Goal: Transaction & Acquisition: Book appointment/travel/reservation

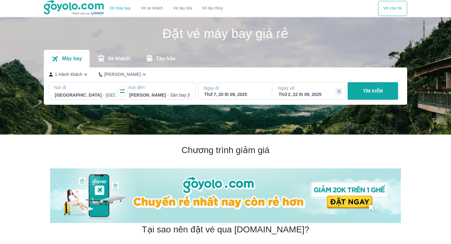
click at [147, 91] on div at bounding box center [159, 95] width 61 height 8
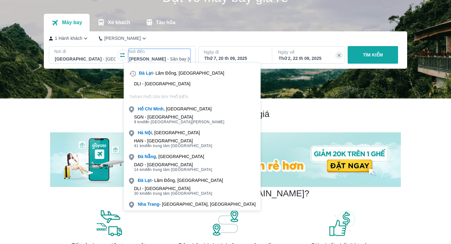
scroll to position [10, 0]
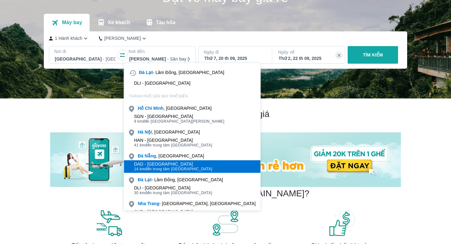
click at [164, 165] on div "DAD - Sân bay Đà Nẵng" at bounding box center [173, 163] width 78 height 5
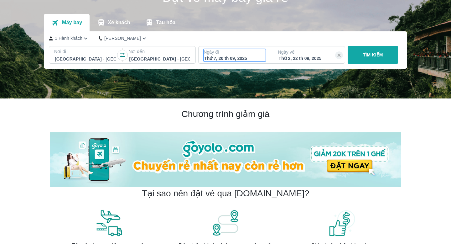
click at [249, 58] on div "Thứ 7, 20 th 09, 2025" at bounding box center [234, 58] width 61 height 6
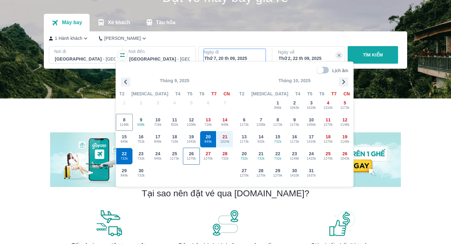
click at [193, 161] on div "26 1270k" at bounding box center [191, 156] width 16 height 16
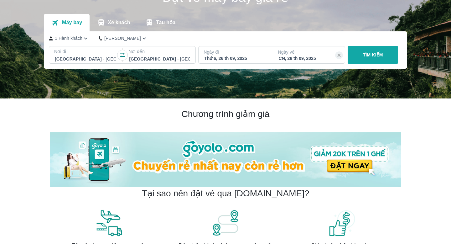
click at [300, 59] on div "CN, 28 th 09, 2025" at bounding box center [309, 58] width 61 height 6
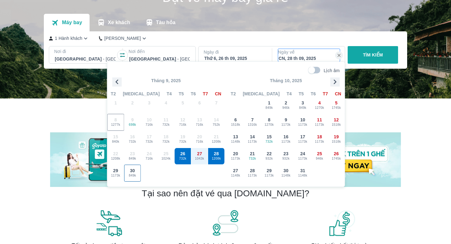
click at [130, 175] on span "849k" at bounding box center [132, 175] width 16 height 5
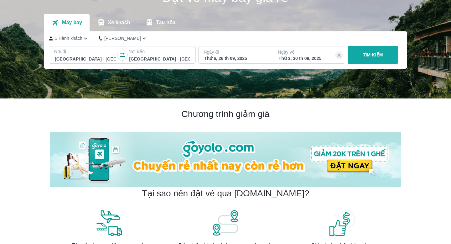
click at [241, 54] on p "Ngày đi" at bounding box center [235, 52] width 62 height 6
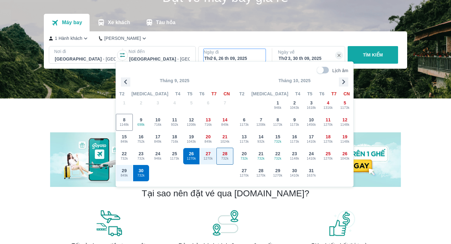
click at [227, 155] on span "28" at bounding box center [224, 153] width 5 height 6
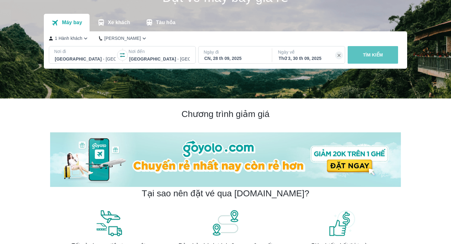
click at [378, 53] on p "TÌM KIẾM" at bounding box center [373, 55] width 20 height 6
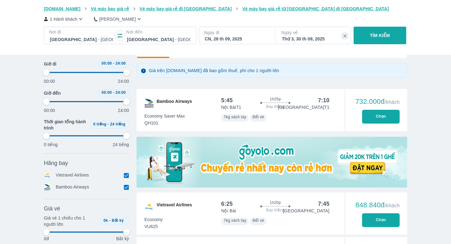
scroll to position [0, 559]
type input "97.9166666666667"
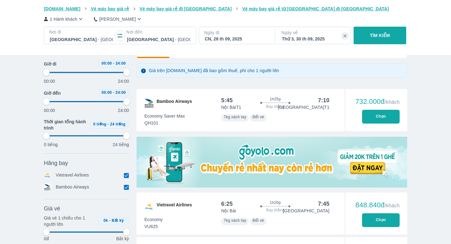
type input "97.9166666666667"
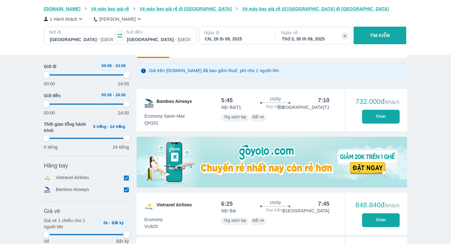
scroll to position [50, 0]
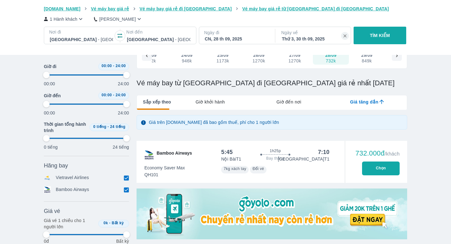
type input "97.9166666666667"
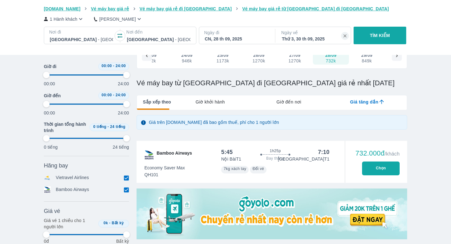
type input "97.9166666666667"
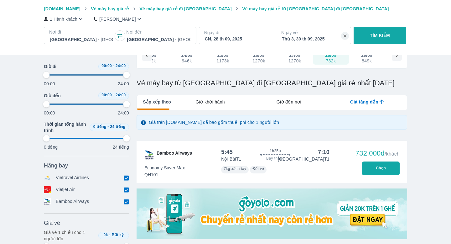
click at [379, 169] on button "Chọn" at bounding box center [381, 168] width 38 height 14
type input "97.9166666666667"
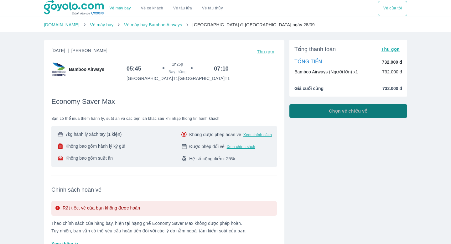
click at [337, 112] on span "Chọn vé chiều về" at bounding box center [348, 111] width 39 height 6
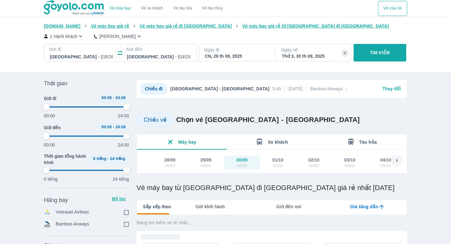
type input "97.9166666666667"
checkbox input "true"
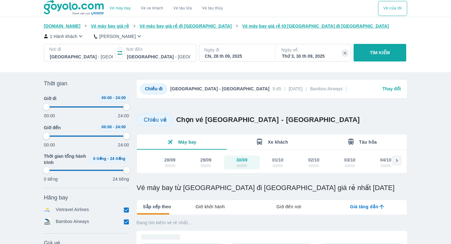
scroll to position [91, 0]
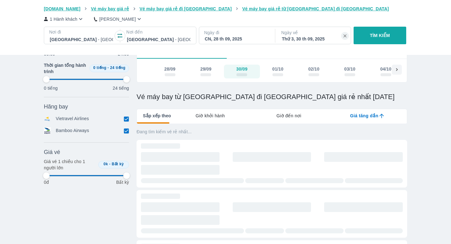
type input "97.9166666666667"
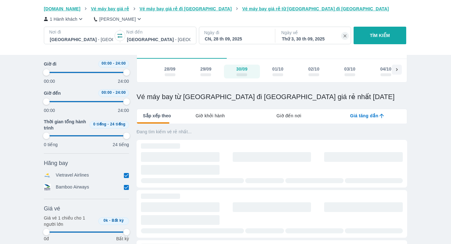
type input "97.9166666666667"
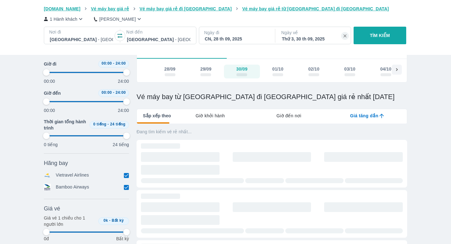
type input "97.9166666666667"
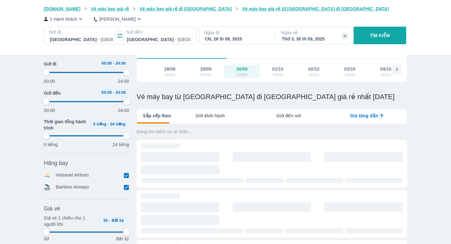
type input "97.9166666666667"
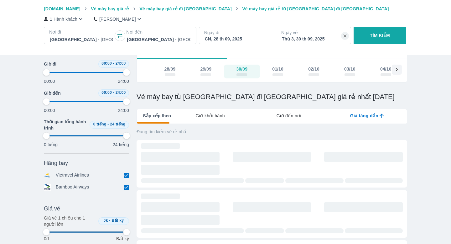
type input "97.9166666666667"
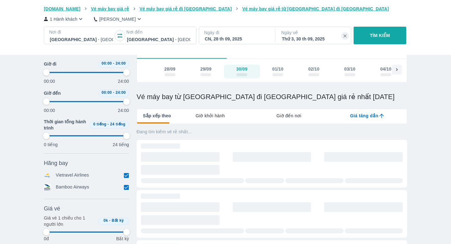
type input "97.9166666666667"
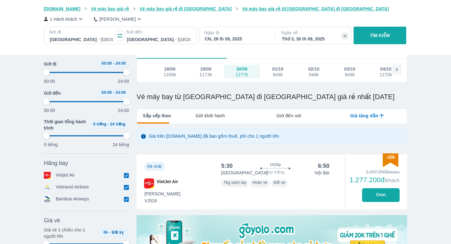
type input "97.9166666666667"
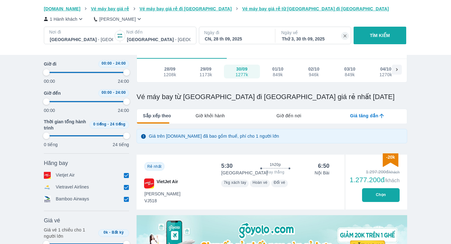
type input "97.9166666666667"
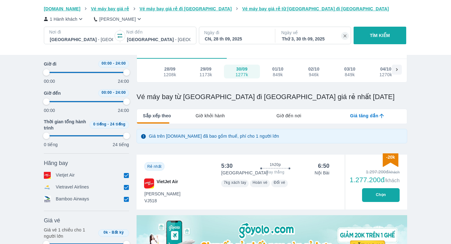
type input "97.9166666666667"
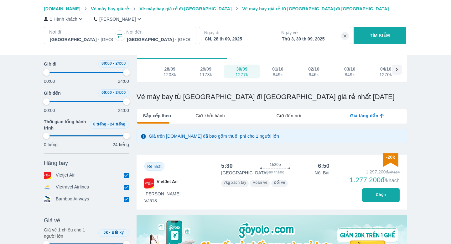
type input "97.9166666666667"
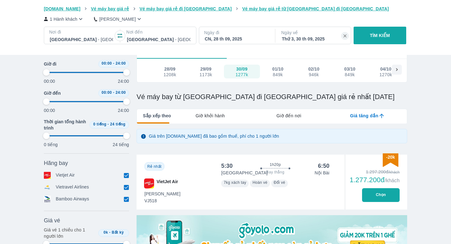
type input "97.9166666666667"
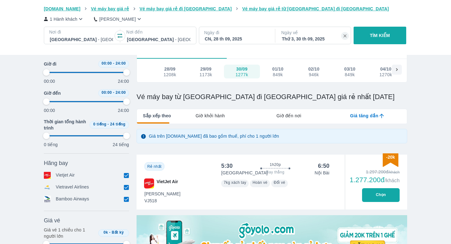
type input "97.9166666666667"
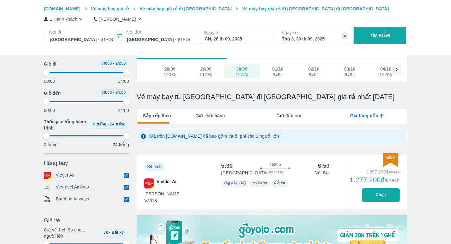
type input "97.9166666666667"
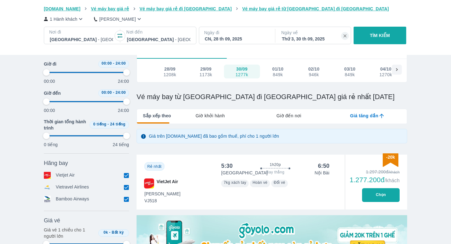
type input "97.9166666666667"
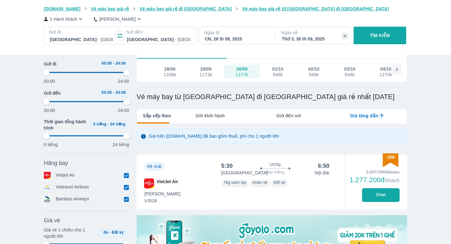
type input "97.9166666666667"
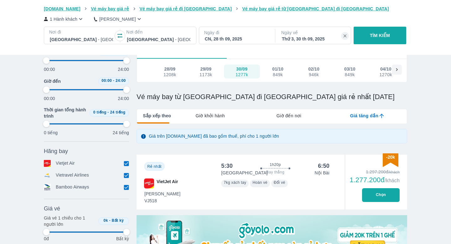
type input "97.9166666666667"
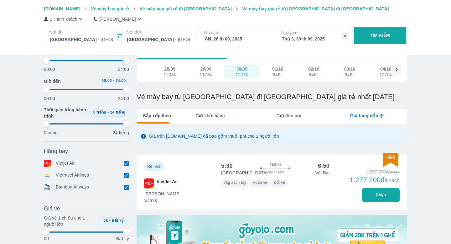
type input "97.9166666666667"
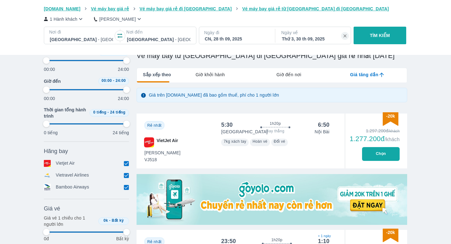
type input "97.9166666666667"
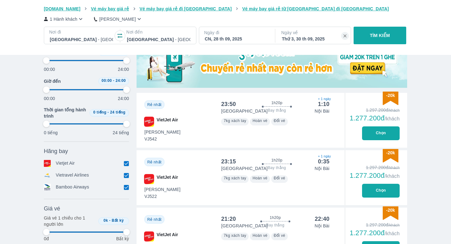
type input "97.9166666666667"
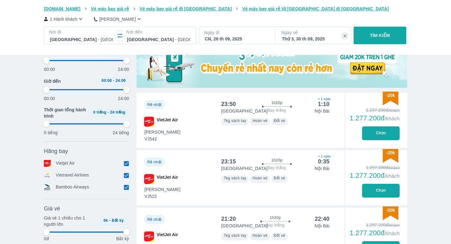
type input "97.9166666666667"
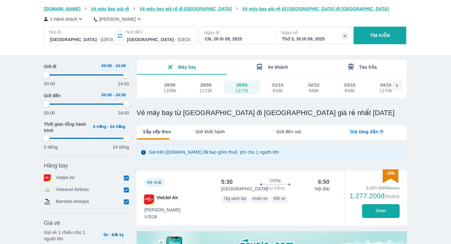
scroll to position [0, 0]
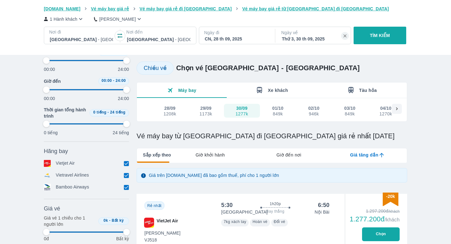
type input "97.9166666666667"
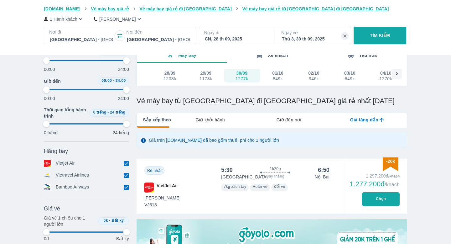
scroll to position [87, 0]
type input "97.9166666666667"
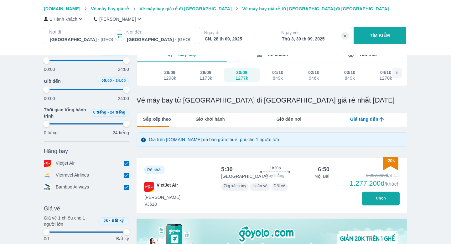
type input "97.9166666666667"
click at [280, 77] on div "849k" at bounding box center [277, 77] width 11 height 5
type input "97.9166666666667"
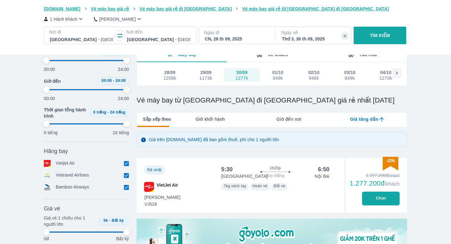
type input "97.9166666666667"
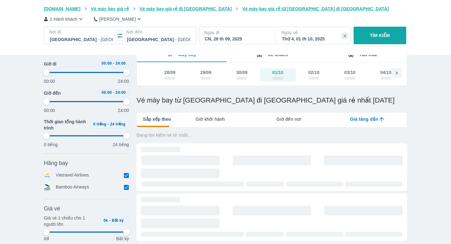
type input "97.9166666666667"
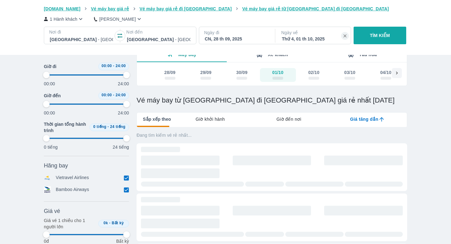
type input "97.9166666666667"
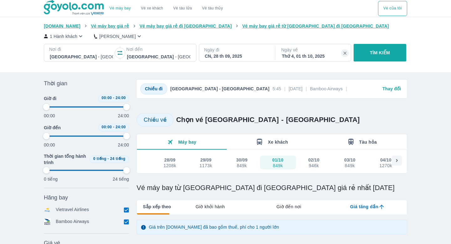
type input "97.9166666666667"
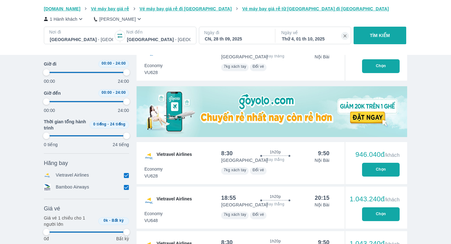
type input "97.9166666666667"
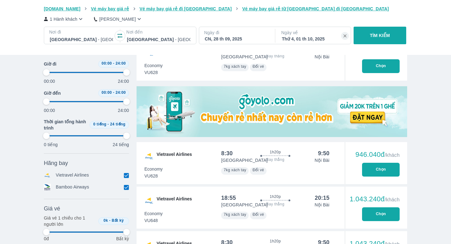
type input "97.9166666666667"
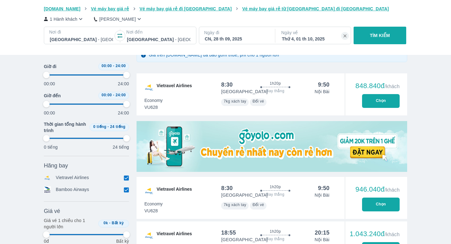
scroll to position [172, 0]
click at [381, 95] on button "Chọn" at bounding box center [381, 101] width 38 height 14
type input "97.9166666666667"
